Goal: Information Seeking & Learning: Check status

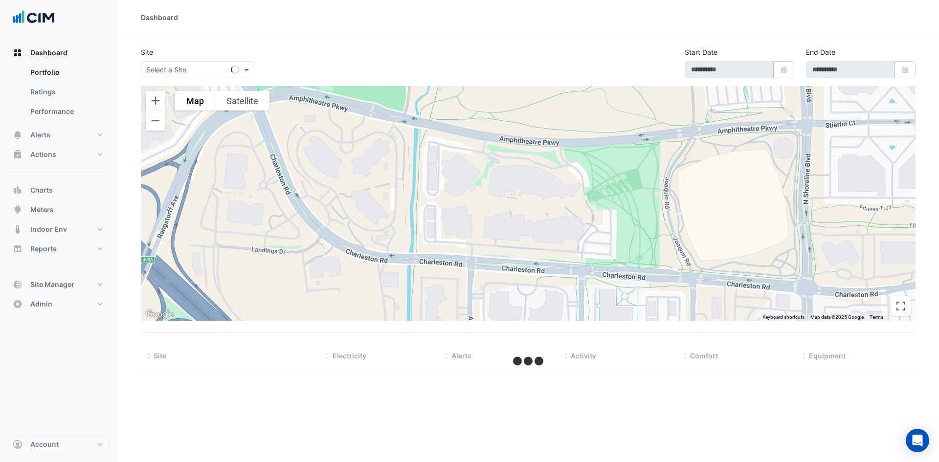
click at [215, 72] on input "text" at bounding box center [187, 70] width 83 height 10
type input "******"
select select "**"
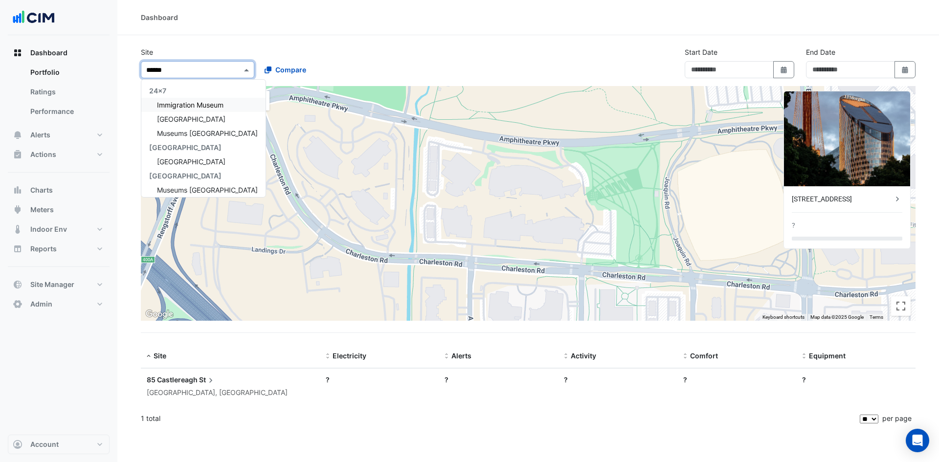
type input "**********"
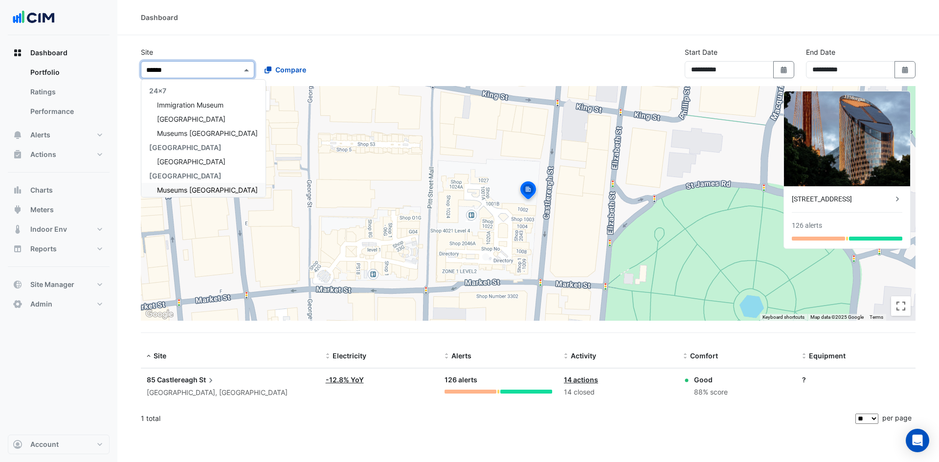
click at [193, 191] on span "Museums [GEOGRAPHIC_DATA]" at bounding box center [207, 190] width 101 height 8
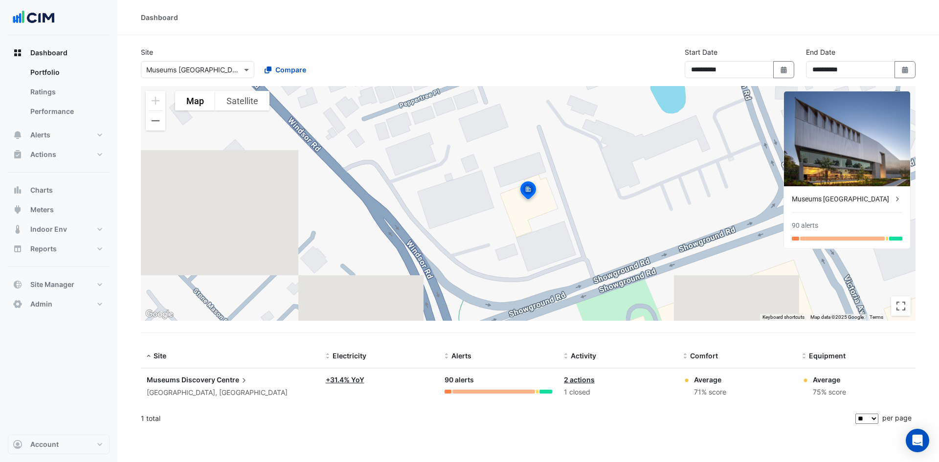
click at [230, 389] on div "Castle Hill, New South Wales" at bounding box center [230, 392] width 167 height 11
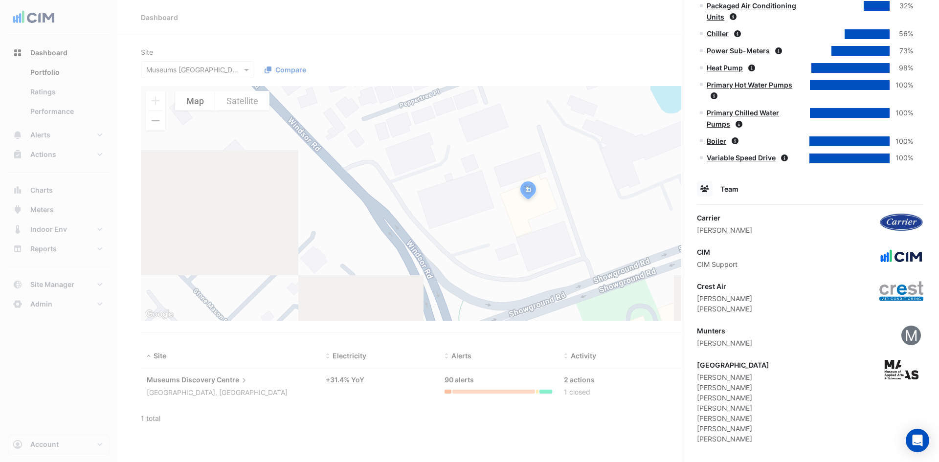
scroll to position [560, 0]
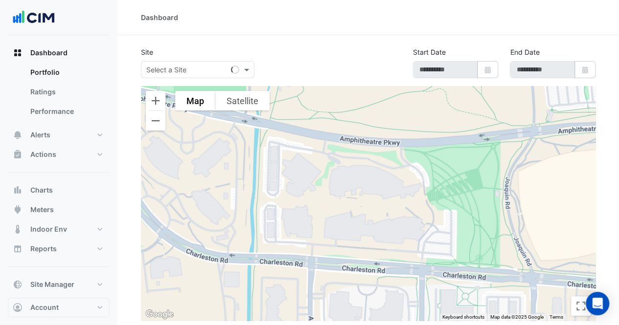
type input "**********"
select select "**"
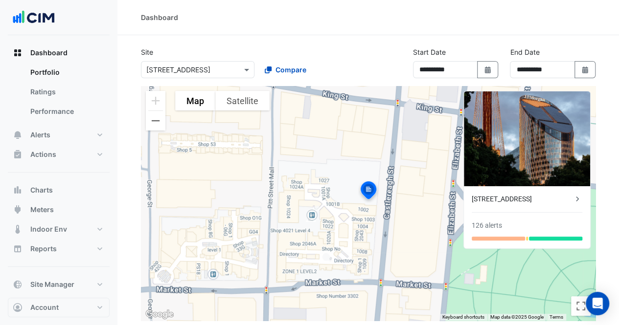
click at [193, 73] on input "text" at bounding box center [187, 70] width 83 height 10
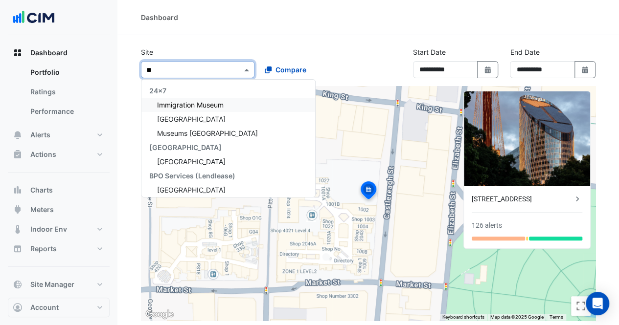
type input "*"
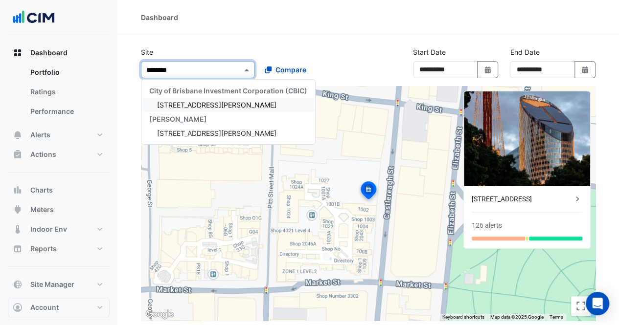
type input "*********"
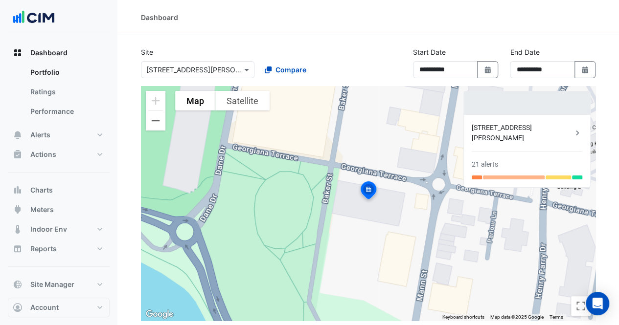
click at [542, 35] on div "Dashboard" at bounding box center [367, 17] width 501 height 35
click at [480, 71] on button "Select Date" at bounding box center [488, 69] width 22 height 17
select select "*"
select select "****"
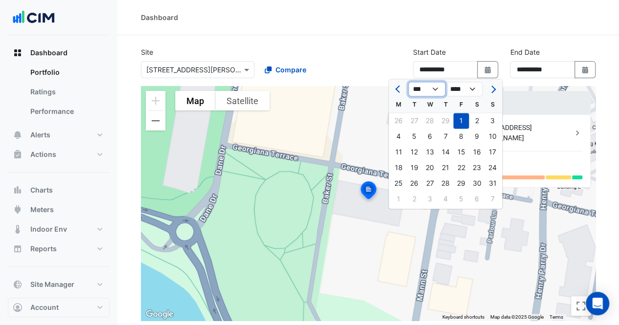
click at [440, 94] on select "*** *** *** *** ***" at bounding box center [426, 89] width 37 height 15
click at [355, 48] on div "Site Select a Site × [STREET_ADDRESS][PERSON_NAME] Compare" at bounding box center [256, 62] width 243 height 31
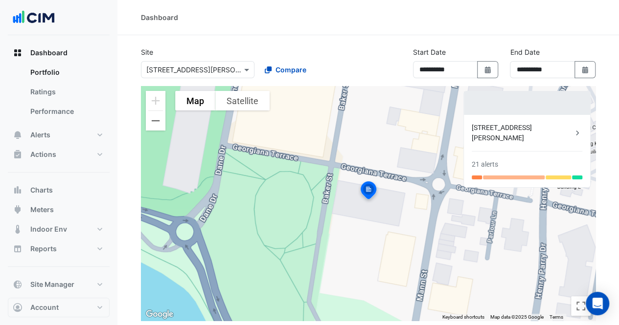
click at [299, 21] on div "Dashboard" at bounding box center [368, 17] width 454 height 10
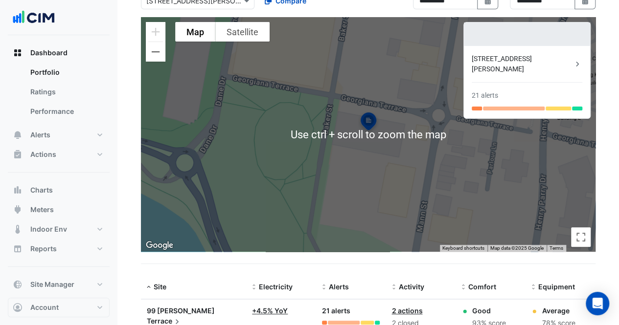
scroll to position [105, 0]
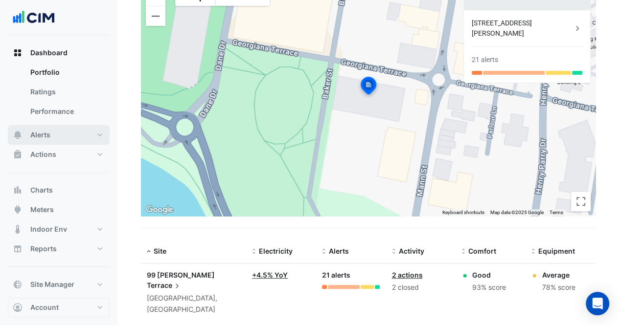
click at [30, 138] on span "Alerts" at bounding box center [40, 135] width 20 height 10
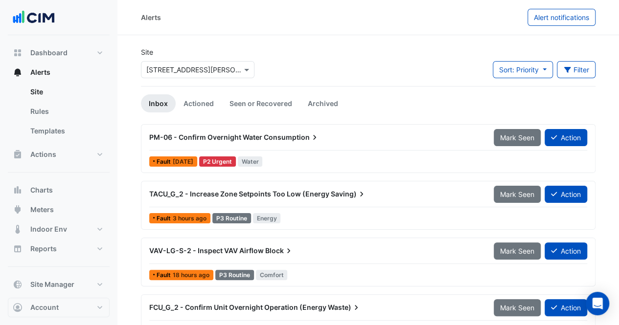
click at [277, 138] on span "Consumption" at bounding box center [292, 138] width 56 height 10
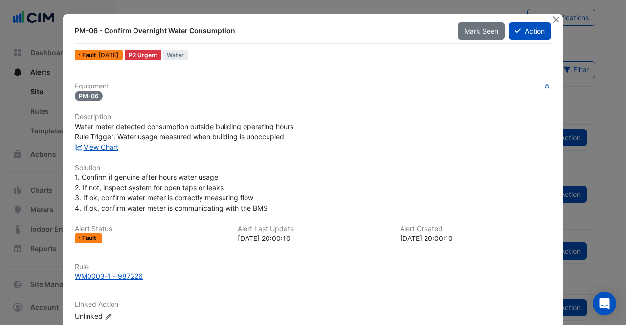
click at [554, 21] on button "Close" at bounding box center [556, 19] width 10 height 10
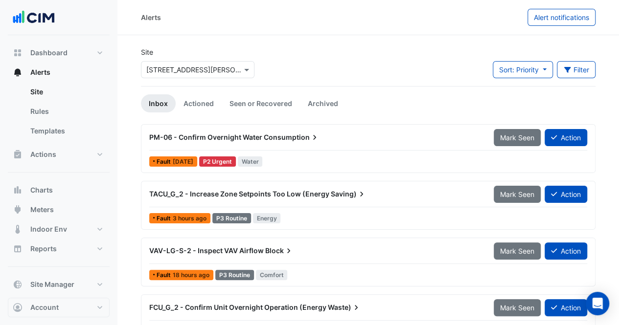
click at [548, 19] on span "Alert notifications" at bounding box center [560, 17] width 55 height 8
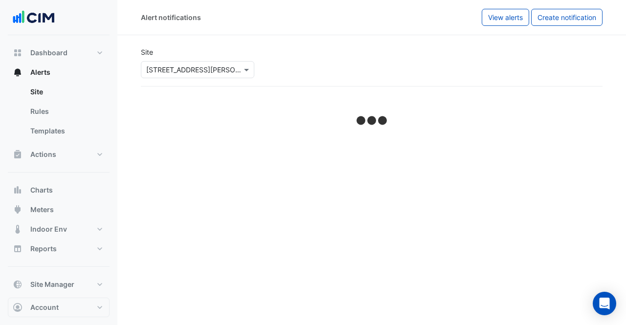
select select "*****"
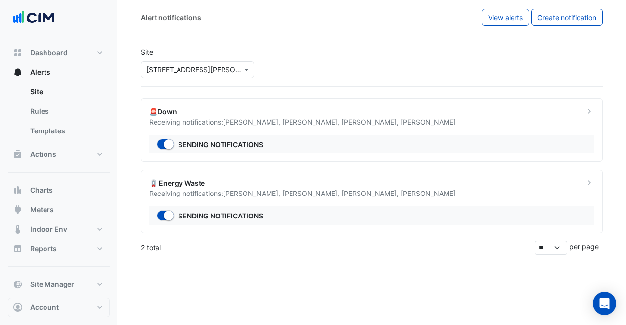
click at [261, 188] on div "Receiving notifications: [PERSON_NAME] , [PERSON_NAME] , [PERSON_NAME] , [PERSO…" at bounding box center [360, 193] width 423 height 10
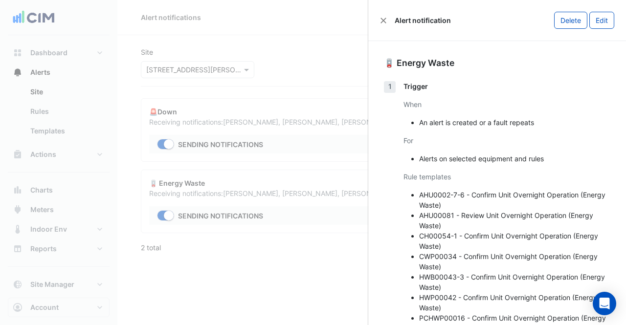
click at [382, 19] on button "Close" at bounding box center [383, 20] width 7 height 7
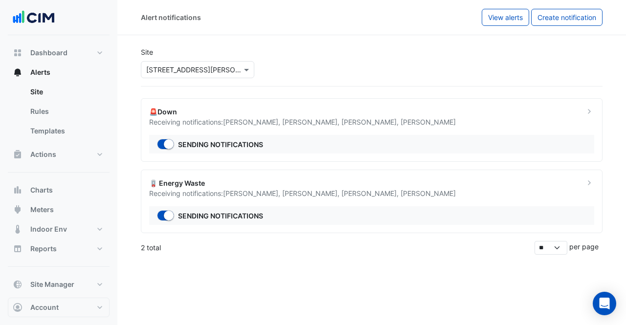
click at [379, 121] on span "[PERSON_NAME] ," at bounding box center [370, 122] width 59 height 8
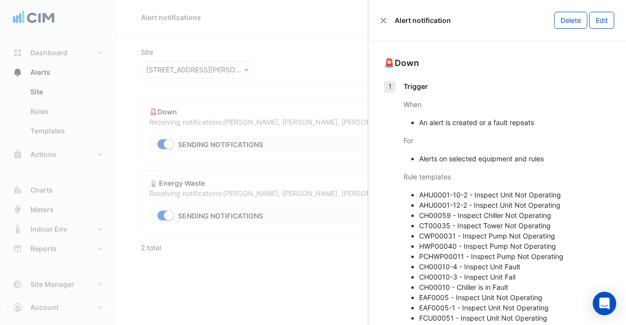
click at [381, 24] on div "Alert notification" at bounding box center [415, 20] width 71 height 10
click at [386, 20] on div "Alert notification" at bounding box center [415, 20] width 71 height 10
click at [315, 44] on ngb-offcanvas-backdrop at bounding box center [313, 162] width 626 height 325
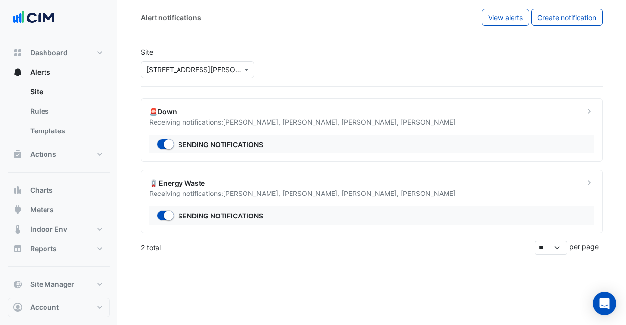
click at [37, 91] on link "Site" at bounding box center [65, 92] width 87 height 20
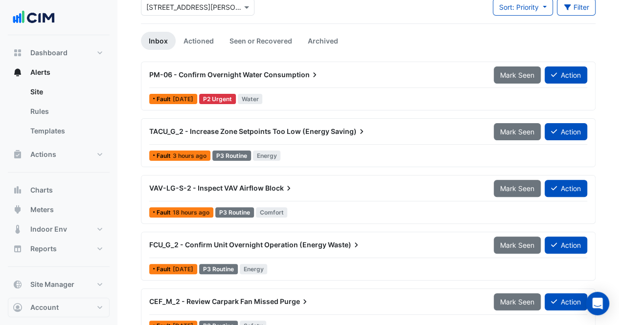
scroll to position [98, 0]
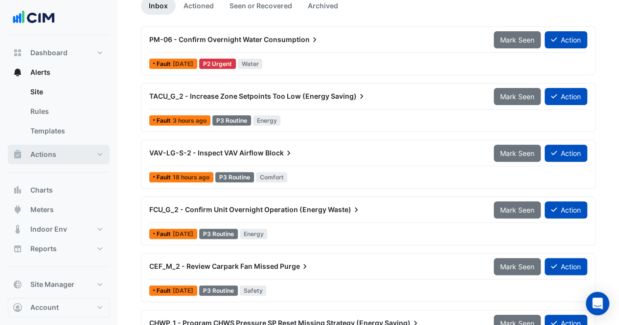
click at [78, 149] on button "Actions" at bounding box center [59, 155] width 102 height 20
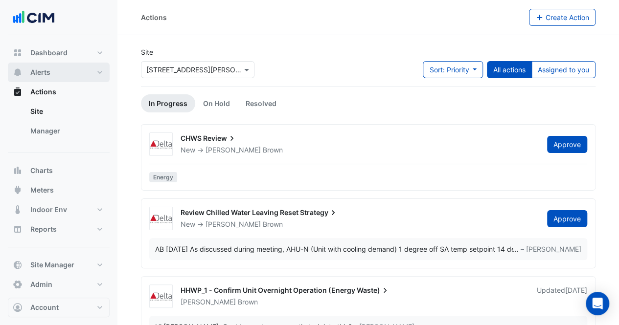
click at [65, 75] on button "Alerts" at bounding box center [59, 73] width 102 height 20
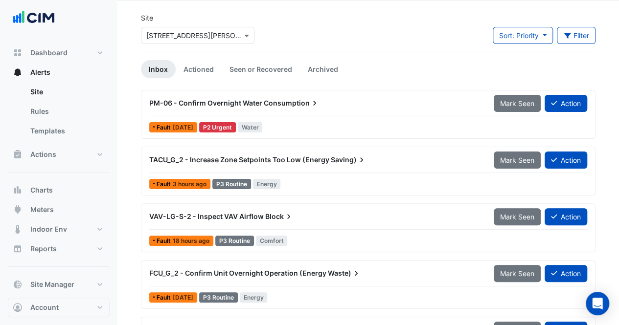
scroll to position [49, 0]
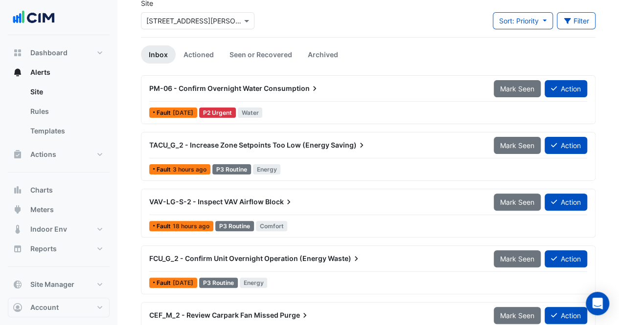
click at [526, 16] on button "Sort: Priority" at bounding box center [522, 20] width 60 height 17
click at [371, 155] on div "TACU_G_2 - Increase Zone Setpoints Too Low (Energy Saving) Mark Seen Action" at bounding box center [368, 147] width 438 height 22
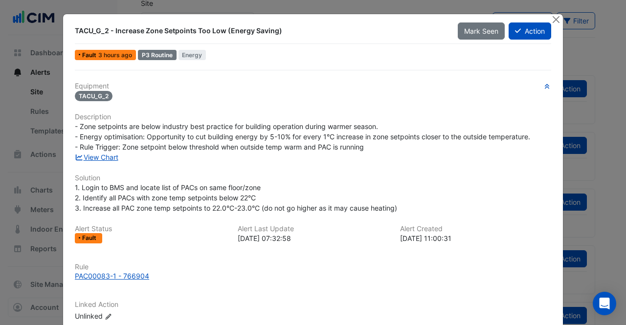
click at [551, 21] on button "Close" at bounding box center [556, 19] width 10 height 10
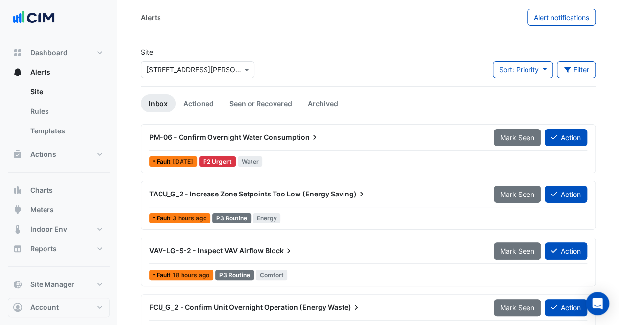
click at [582, 72] on button "Filter" at bounding box center [575, 69] width 39 height 17
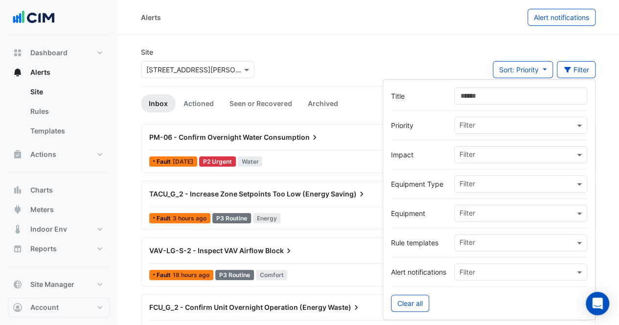
click at [490, 124] on input "text" at bounding box center [516, 126] width 115 height 10
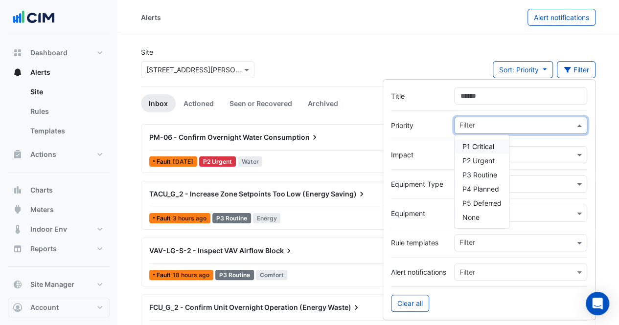
click at [483, 146] on span "P1 Critical" at bounding box center [478, 146] width 32 height 8
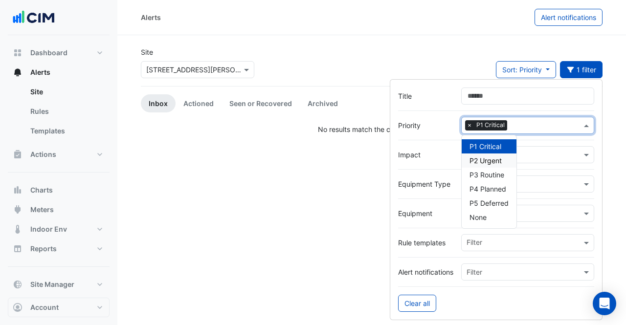
click at [448, 54] on div "Site Select a Site × [STREET_ADDRESS][PERSON_NAME] Sort: Priority Priority Upda…" at bounding box center [371, 66] width 473 height 39
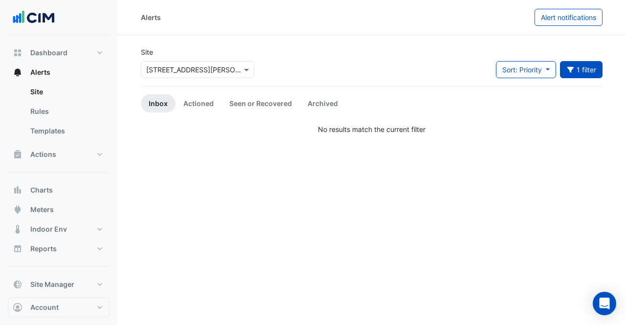
click at [587, 71] on button "1 filter" at bounding box center [581, 69] width 43 height 17
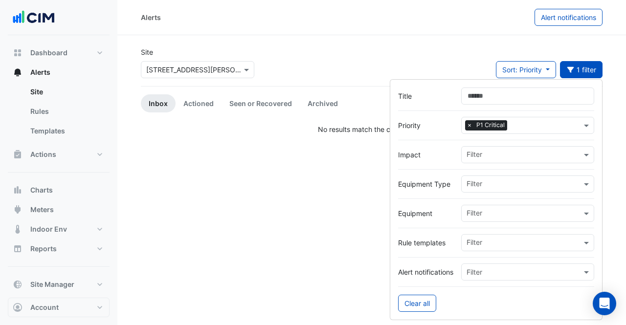
click at [466, 124] on span "×" at bounding box center [469, 125] width 9 height 10
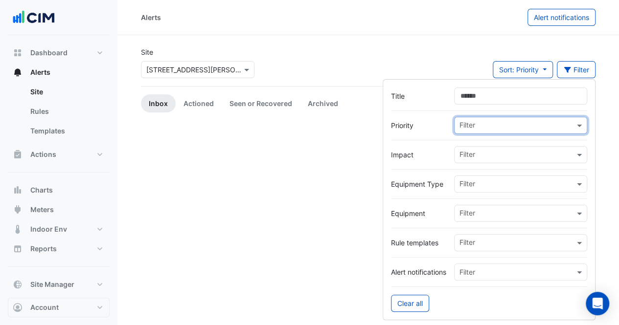
click at [479, 127] on input "text" at bounding box center [516, 126] width 115 height 10
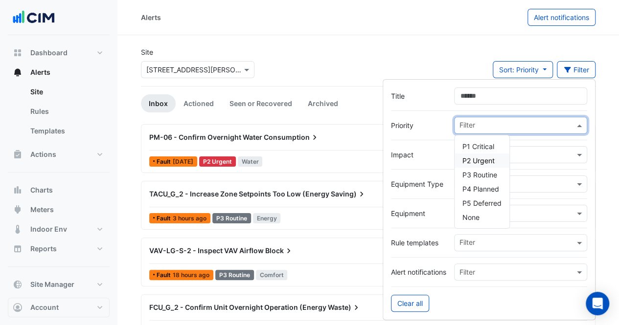
click at [475, 157] on span "P2 Urgent" at bounding box center [478, 160] width 32 height 8
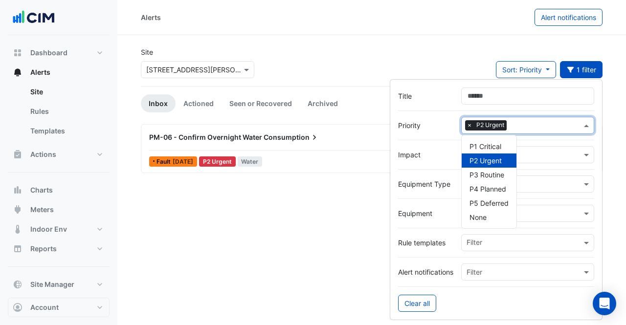
click at [455, 55] on div "Site Select a Site × [STREET_ADDRESS][PERSON_NAME] Sort: Priority Priority Upda…" at bounding box center [371, 66] width 473 height 39
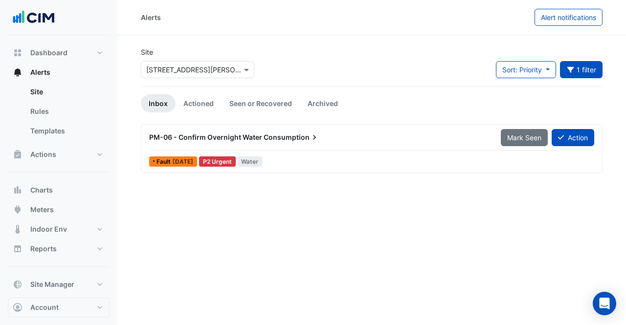
click at [582, 73] on button "1 filter" at bounding box center [581, 69] width 43 height 17
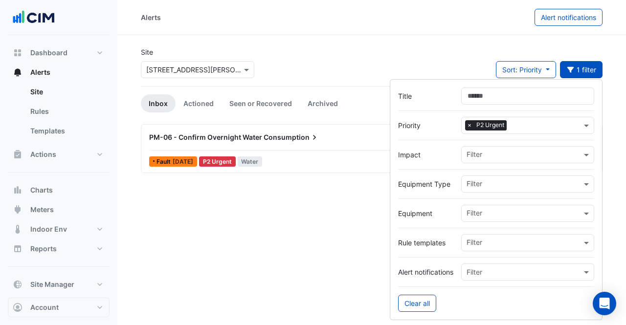
click at [469, 122] on span "×" at bounding box center [469, 125] width 9 height 10
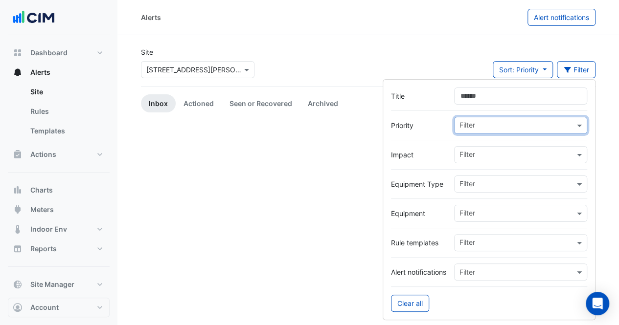
click at [487, 125] on input "text" at bounding box center [516, 126] width 115 height 10
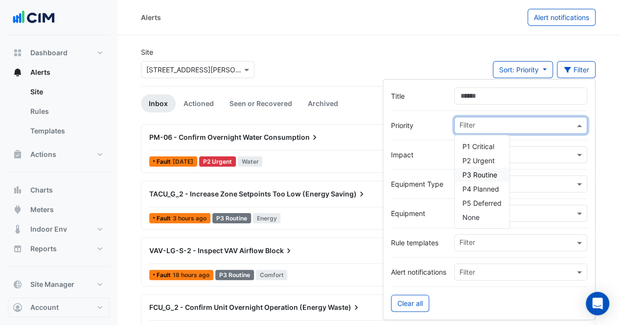
click at [476, 172] on span "P3 Routine" at bounding box center [479, 175] width 35 height 8
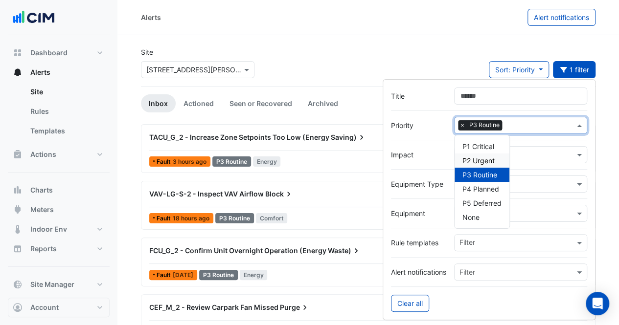
click at [429, 61] on div "Site Select a Site × [STREET_ADDRESS][PERSON_NAME] Sort: Priority Priority Upda…" at bounding box center [368, 66] width 466 height 39
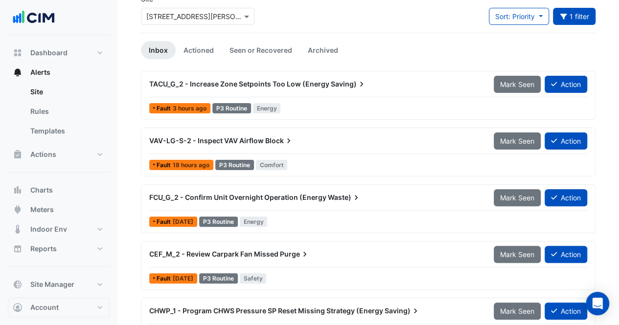
scroll to position [49, 0]
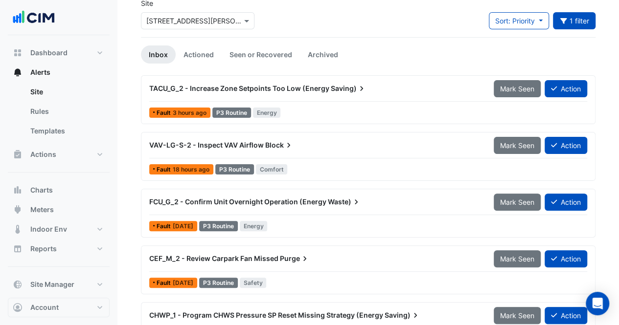
click at [315, 197] on div "FCU_G_2 - Confirm Unit Overnight Operation (Energy Waste)" at bounding box center [315, 202] width 332 height 10
click at [562, 19] on icon "button" at bounding box center [562, 21] width 7 height 6
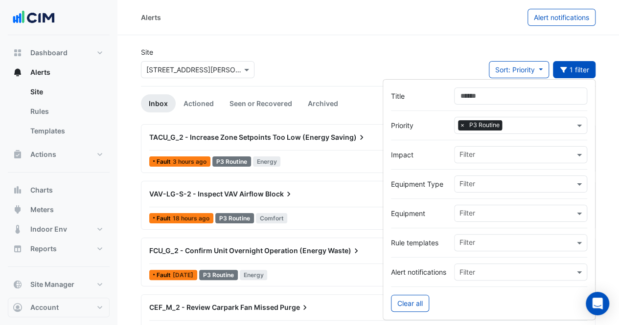
click at [445, 61] on div "Site Select a Site × [STREET_ADDRESS][PERSON_NAME] Sort: Priority Priority Upda…" at bounding box center [368, 66] width 466 height 39
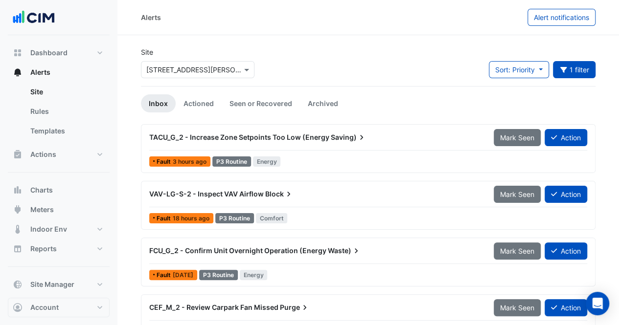
scroll to position [98, 0]
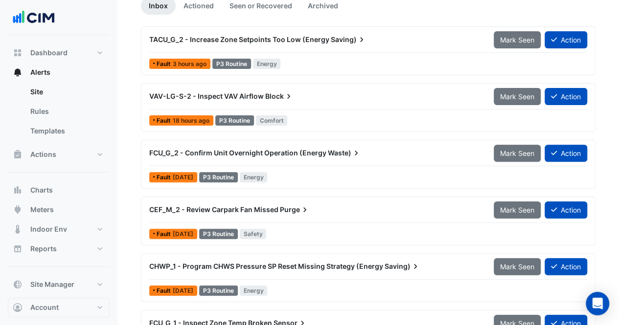
click at [358, 22] on app-alert-tickets "Site Select a Site × [STREET_ADDRESS][PERSON_NAME] Sort: Priority Priority Upda…" at bounding box center [368, 180] width 454 height 463
click at [54, 51] on span "Dashboard" at bounding box center [48, 53] width 37 height 10
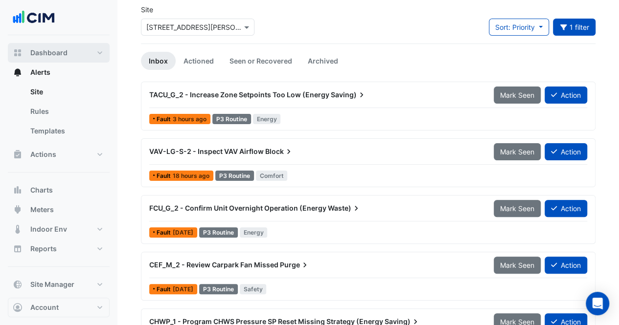
select select "**"
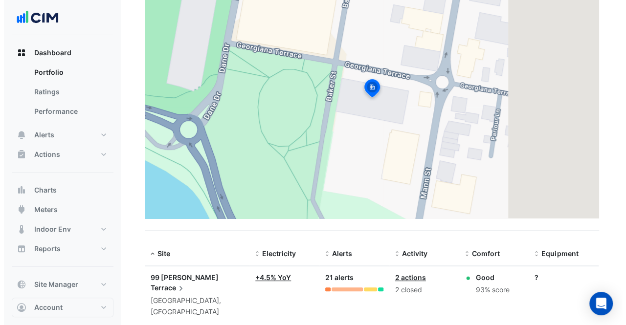
scroll to position [105, 0]
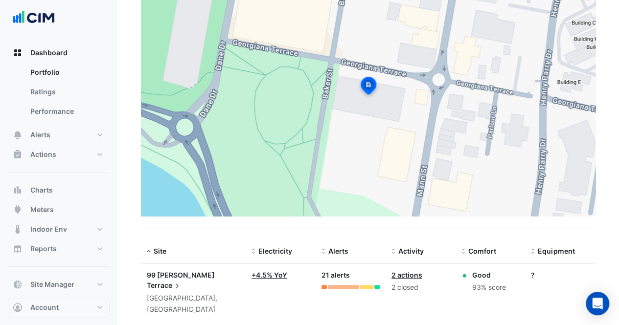
click at [185, 276] on span "99 [PERSON_NAME]" at bounding box center [181, 275] width 68 height 8
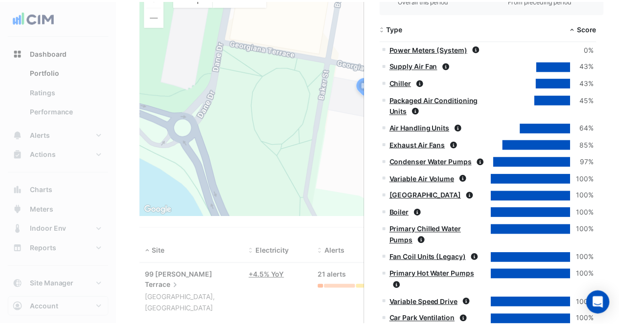
scroll to position [442, 0]
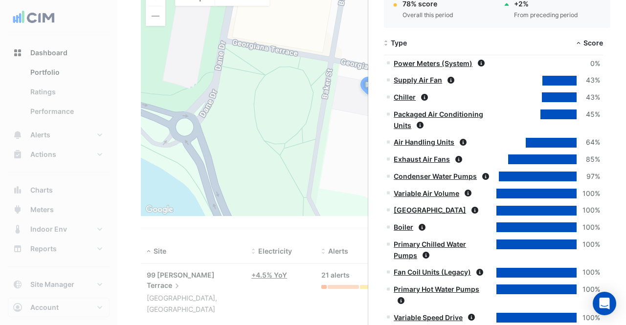
click at [33, 133] on ngb-offcanvas-backdrop at bounding box center [313, 162] width 626 height 325
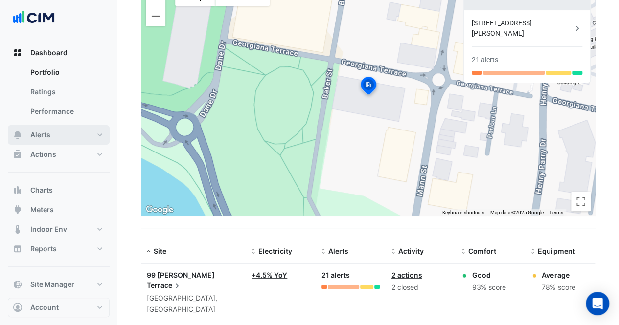
click at [33, 133] on span "Alerts" at bounding box center [40, 135] width 20 height 10
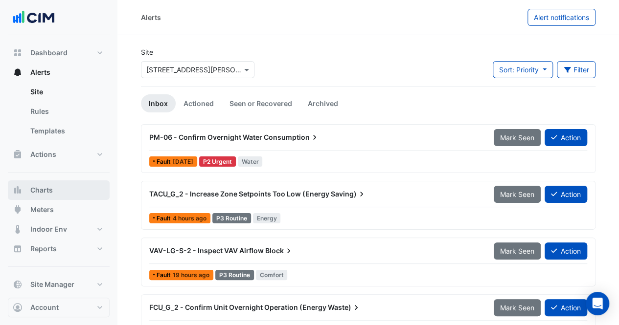
click at [48, 190] on span "Charts" at bounding box center [41, 190] width 22 height 10
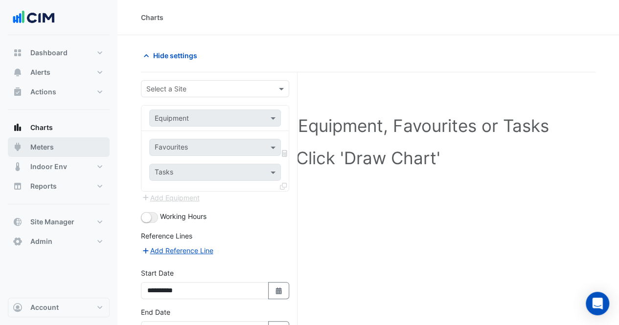
drag, startPoint x: 45, startPoint y: 148, endPoint x: 57, endPoint y: 144, distance: 13.0
click at [57, 144] on button "Meters" at bounding box center [59, 147] width 102 height 20
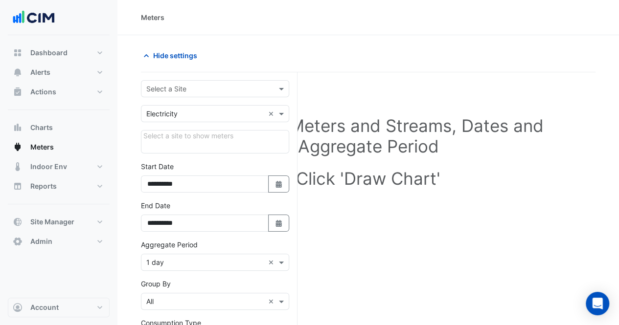
click at [199, 88] on input "text" at bounding box center [205, 89] width 118 height 10
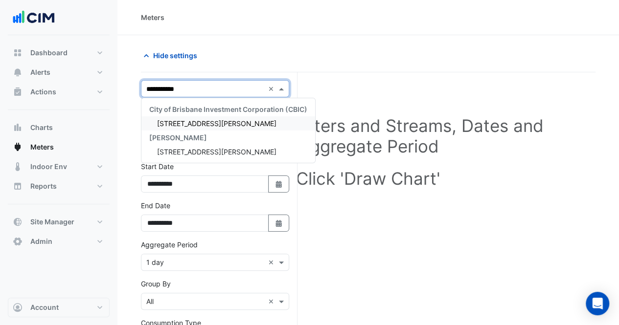
type input "**********"
click at [185, 127] on span "[STREET_ADDRESS][PERSON_NAME]" at bounding box center [216, 123] width 119 height 8
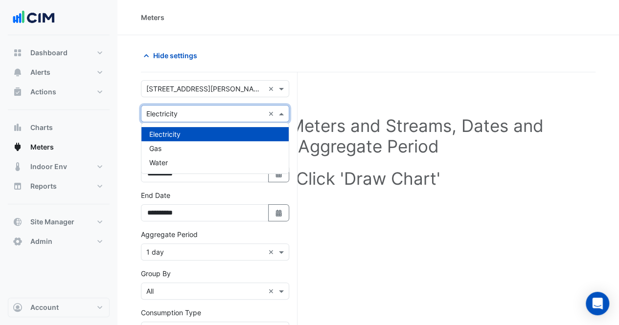
click at [188, 117] on input "text" at bounding box center [205, 114] width 118 height 10
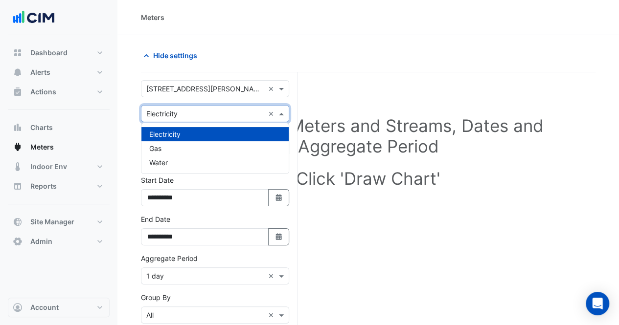
click at [350, 87] on div "Select Site, Meters and Streams, Dates and Aggregate Period Click 'Draw Chart'" at bounding box center [368, 154] width 454 height 140
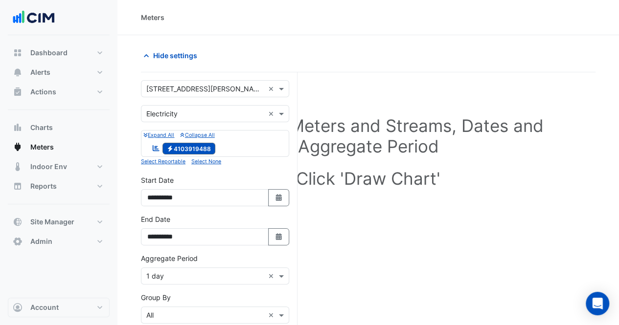
click at [199, 105] on div "Utility Type × Electricity ×" at bounding box center [215, 113] width 148 height 17
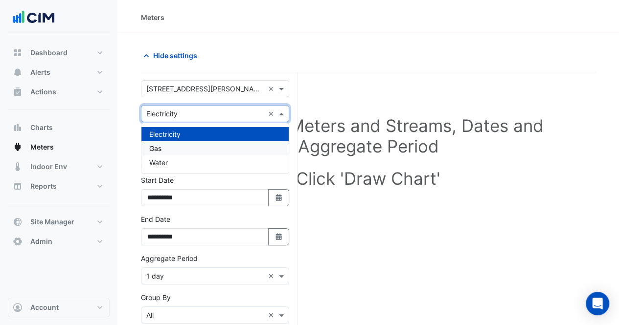
click at [190, 147] on div "Gas" at bounding box center [214, 148] width 147 height 14
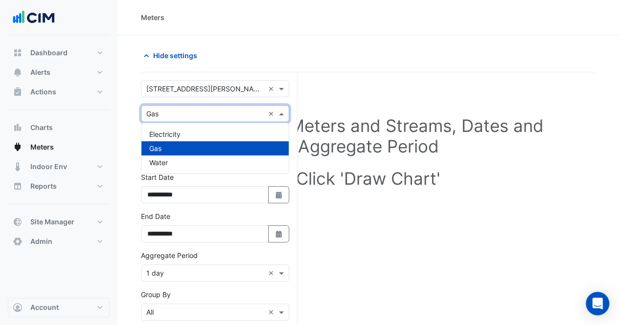
click at [189, 120] on div "Utility Type × Gas ×" at bounding box center [215, 113] width 148 height 17
click at [188, 158] on div "Water" at bounding box center [214, 162] width 147 height 14
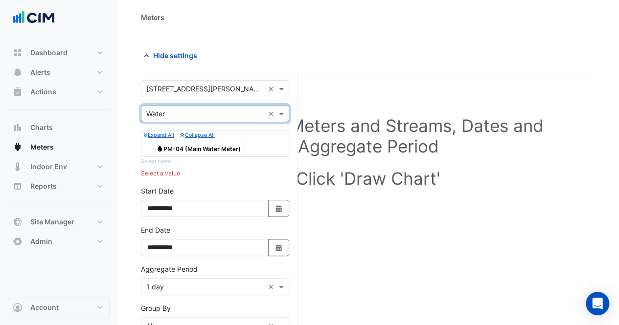
click at [193, 117] on input "text" at bounding box center [205, 114] width 118 height 10
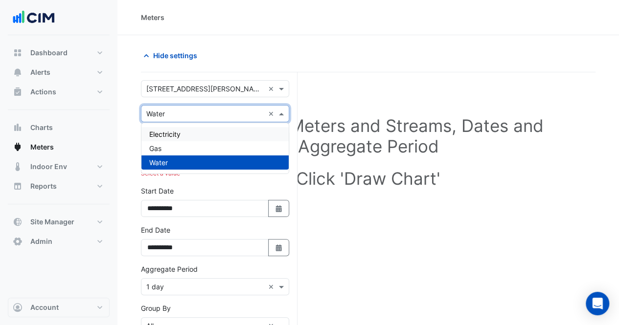
click at [191, 138] on div "Electricity" at bounding box center [214, 134] width 147 height 14
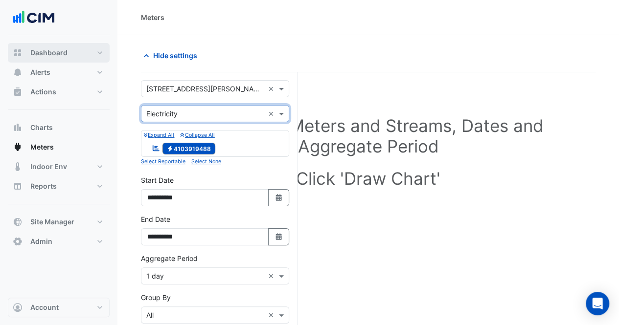
click at [66, 45] on button "Dashboard" at bounding box center [59, 53] width 102 height 20
select select "**"
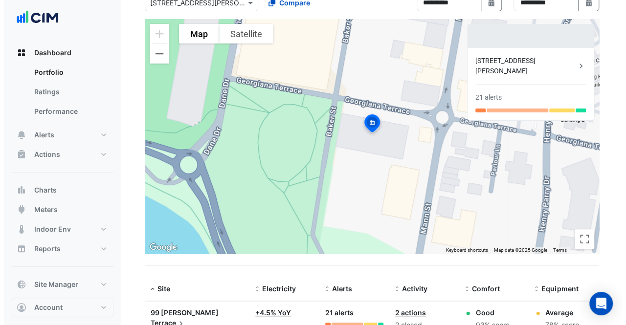
scroll to position [105, 0]
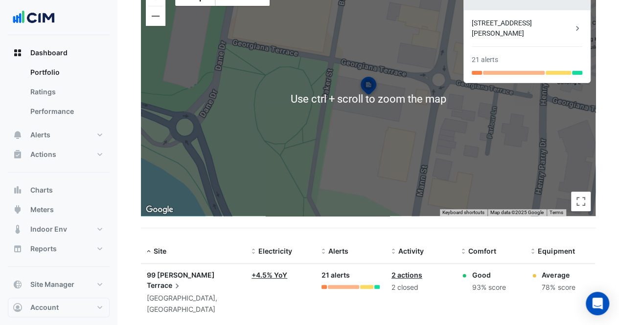
click at [183, 279] on div "99 [PERSON_NAME] Terrace" at bounding box center [193, 280] width 93 height 21
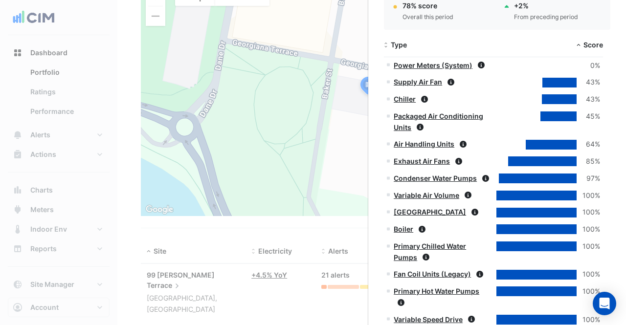
scroll to position [391, 0]
